Goal: Task Accomplishment & Management: Manage account settings

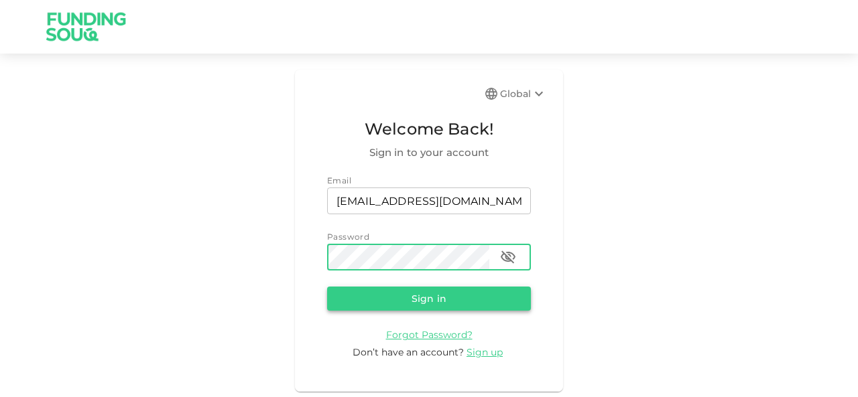
click at [429, 295] on button "Sign in" at bounding box center [429, 299] width 204 height 24
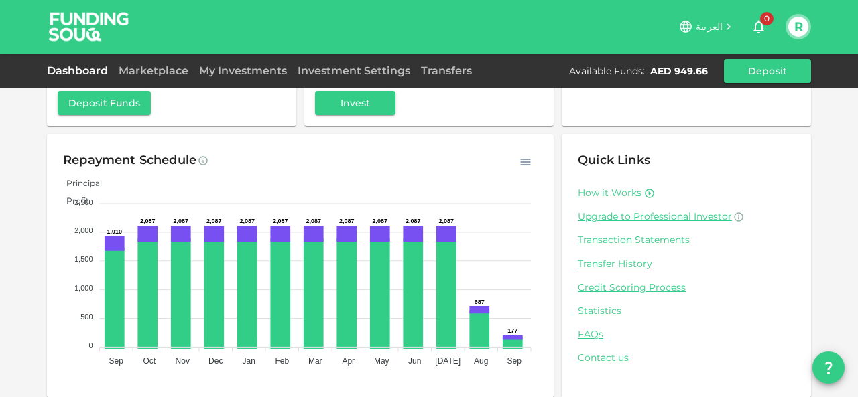
scroll to position [157, 0]
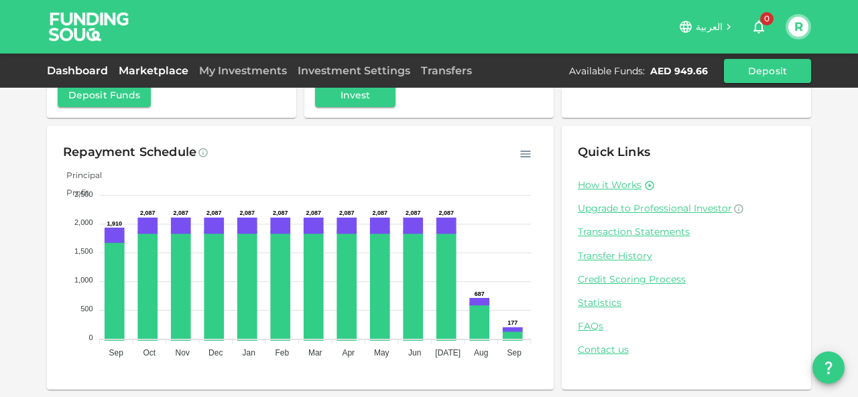
click at [145, 64] on link "Marketplace" at bounding box center [153, 70] width 80 height 13
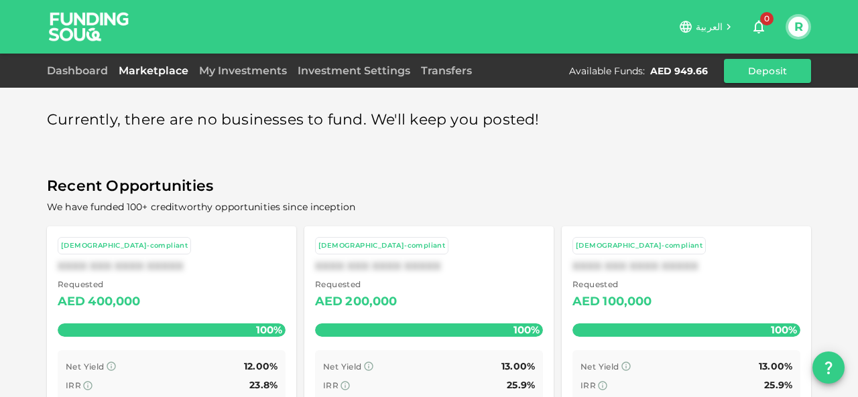
click at [239, 70] on link "My Investments" at bounding box center [243, 70] width 98 height 13
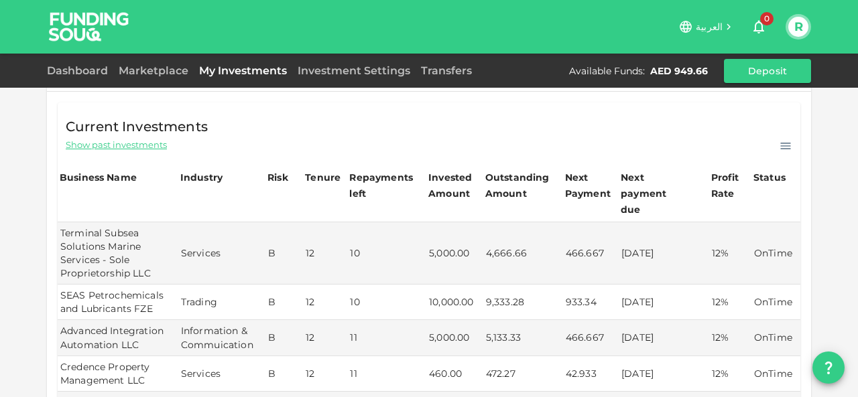
scroll to position [134, 0]
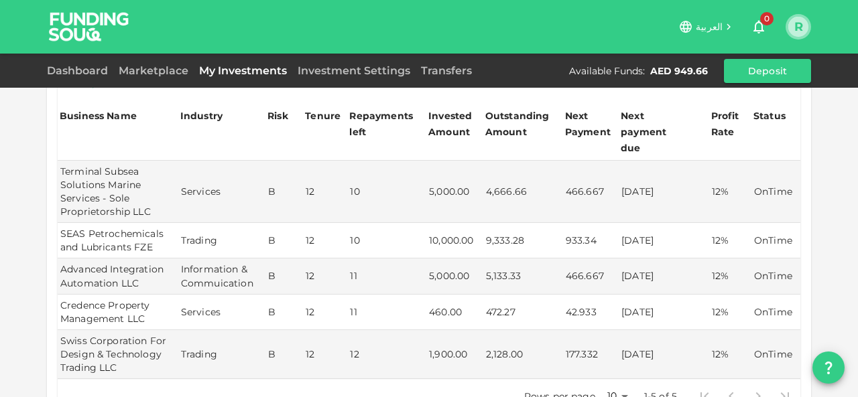
click at [797, 22] on button "R" at bounding box center [798, 27] width 20 height 20
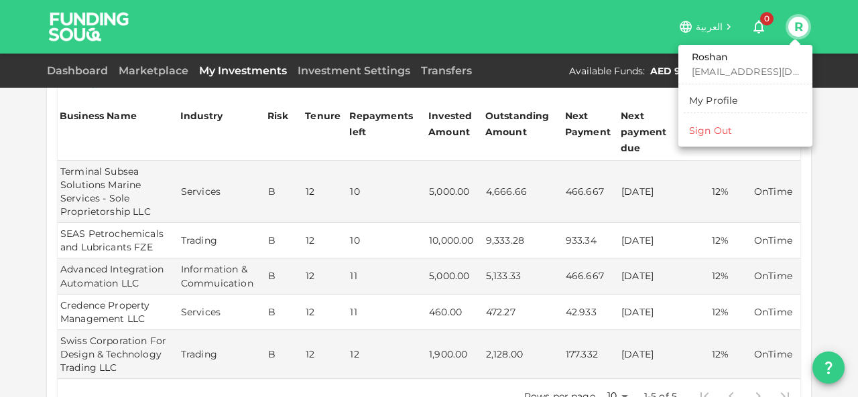
click at [716, 129] on div "Sign Out" at bounding box center [710, 130] width 43 height 13
